Goal: Transaction & Acquisition: Subscribe to service/newsletter

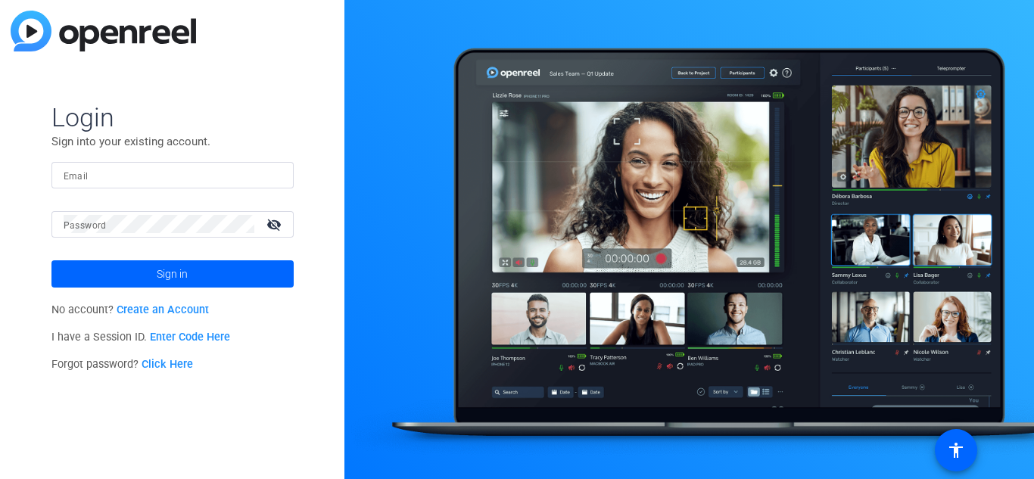
click at [168, 309] on link "Create an Account" at bounding box center [163, 309] width 92 height 13
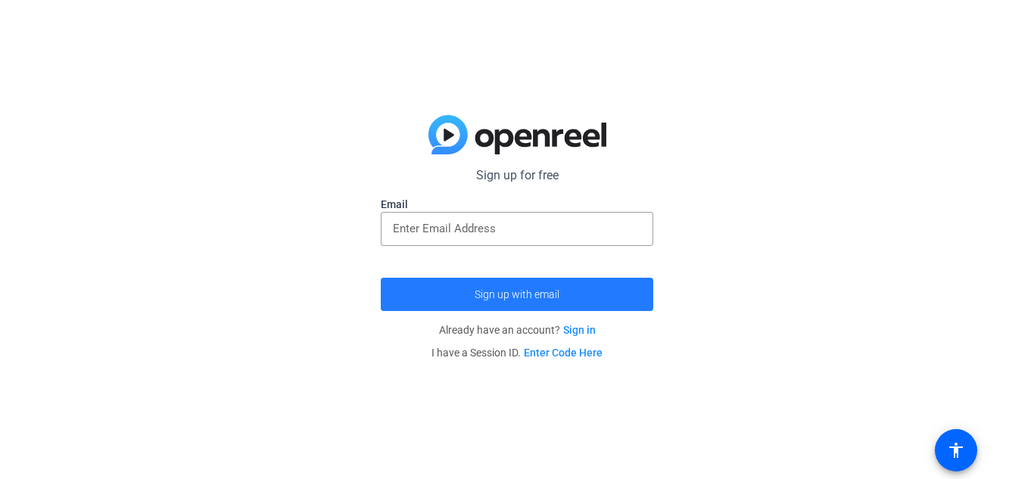
click at [492, 294] on span "Sign up with email" at bounding box center [516, 294] width 85 height 0
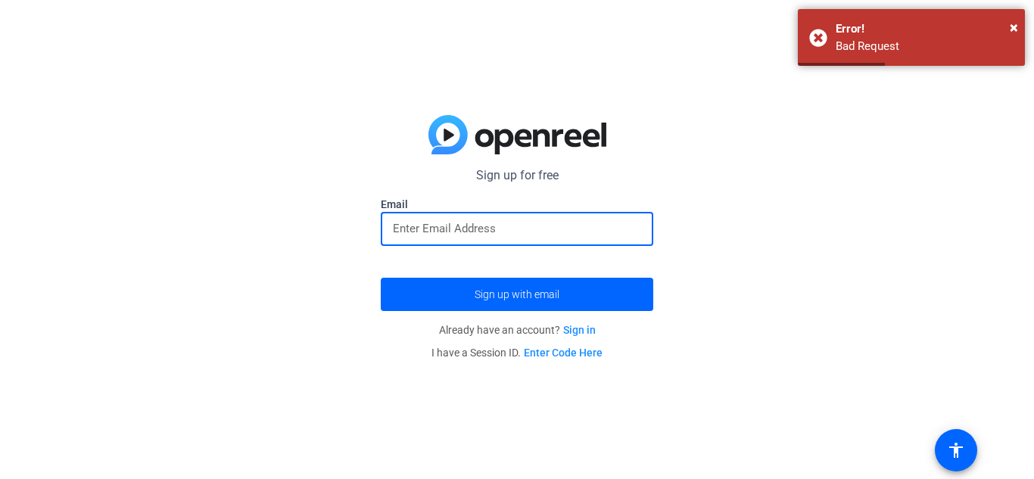
click at [505, 235] on input "email" at bounding box center [517, 228] width 248 height 18
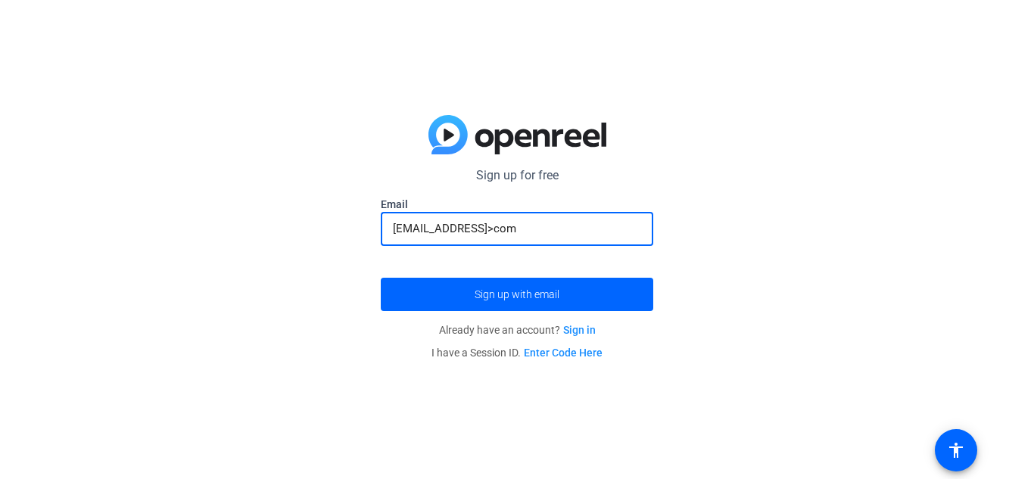
click at [490, 228] on input "[EMAIL_ADDRESS]>com" at bounding box center [517, 228] width 248 height 18
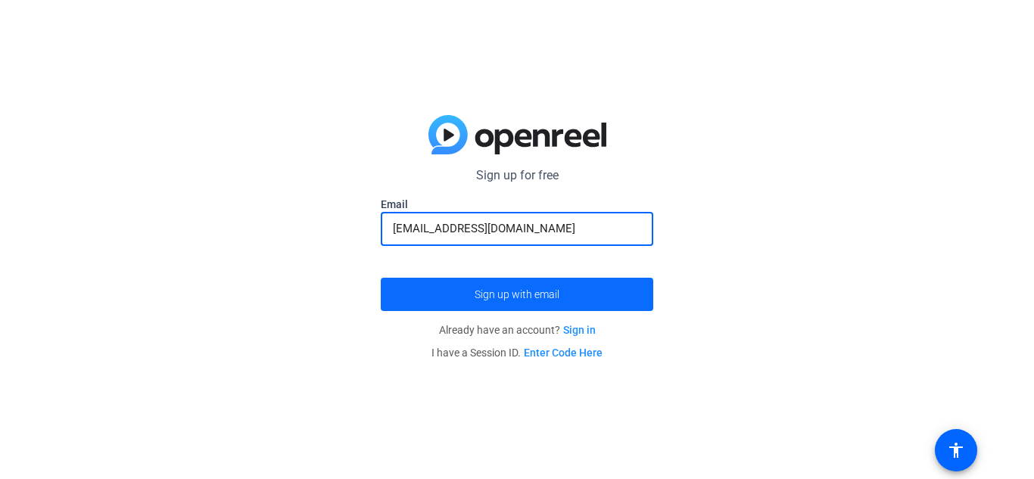
type input "[EMAIL_ADDRESS][DOMAIN_NAME]"
click at [497, 294] on span "Sign up with email" at bounding box center [516, 294] width 85 height 0
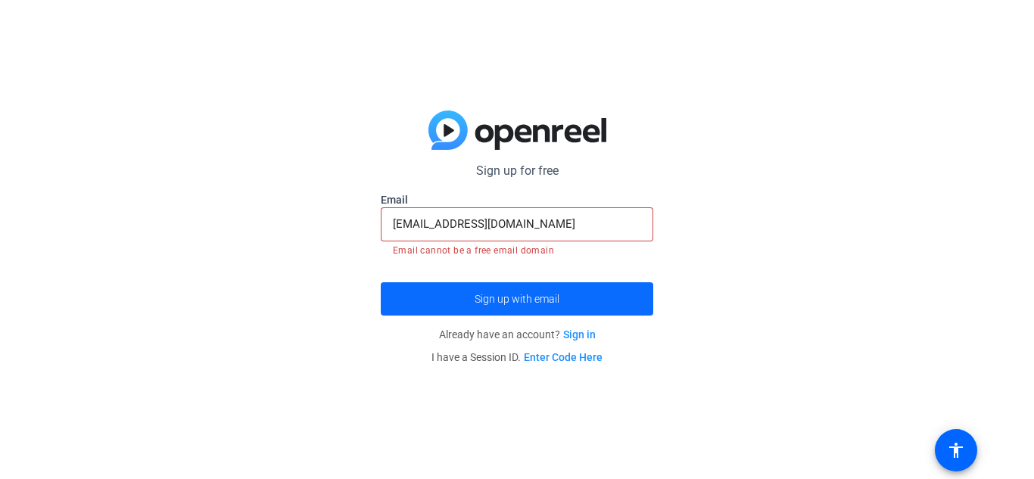
click at [456, 292] on span "submit" at bounding box center [517, 299] width 272 height 36
click at [496, 299] on span "Sign up with email" at bounding box center [516, 299] width 85 height 0
click at [475, 250] on mat-error "Email cannot be a free email domain" at bounding box center [517, 249] width 248 height 17
click at [466, 291] on span "submit" at bounding box center [517, 299] width 272 height 36
click at [495, 216] on input "[EMAIL_ADDRESS][DOMAIN_NAME]" at bounding box center [517, 224] width 248 height 18
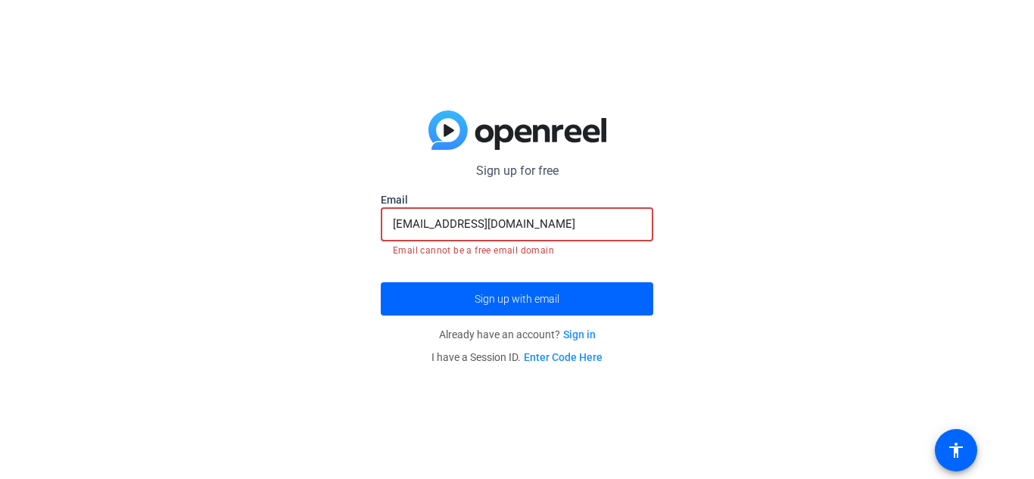
click at [444, 228] on input "[EMAIL_ADDRESS][DOMAIN_NAME]" at bounding box center [517, 224] width 248 height 18
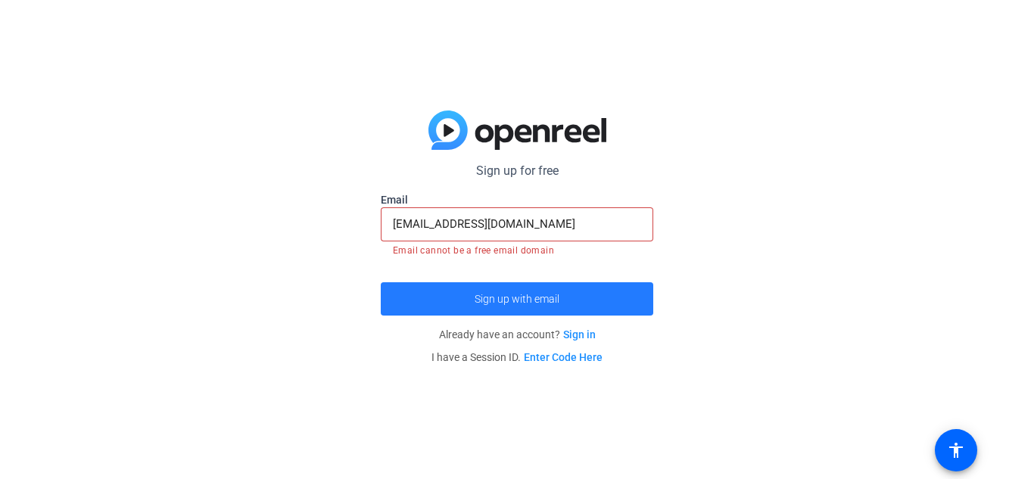
click at [452, 294] on span "submit" at bounding box center [517, 299] width 272 height 36
click at [455, 297] on span "submit" at bounding box center [517, 299] width 272 height 36
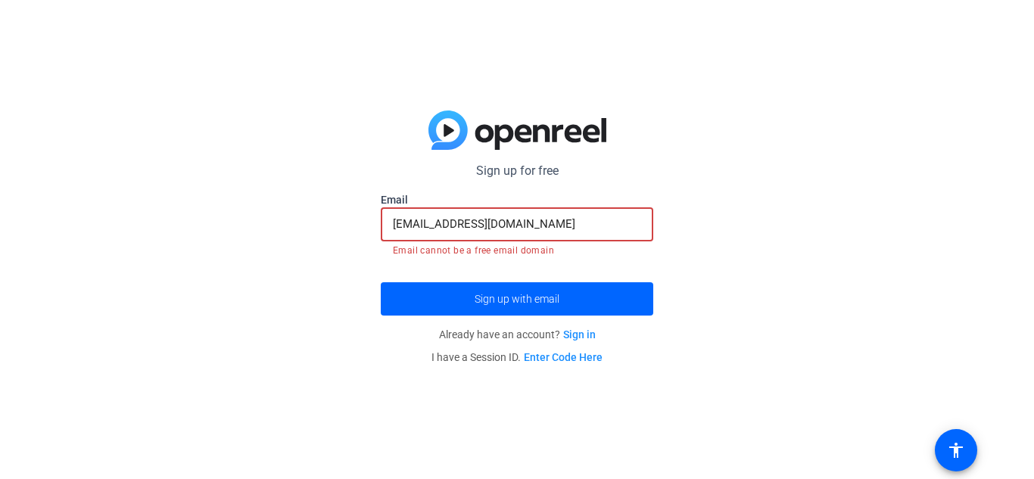
click at [525, 225] on input "[EMAIL_ADDRESS][DOMAIN_NAME]" at bounding box center [517, 224] width 248 height 18
click at [546, 299] on span "Sign up with email" at bounding box center [516, 299] width 85 height 0
